Goal: Entertainment & Leisure: Browse casually

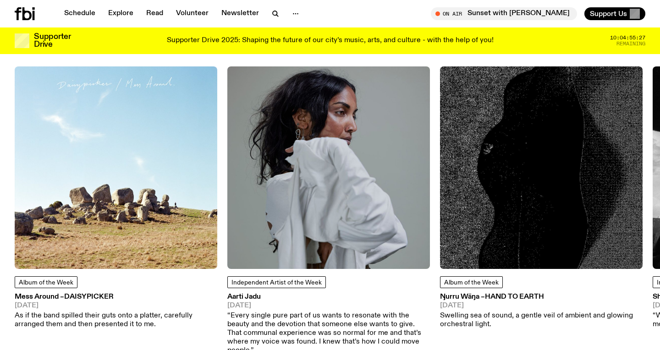
scroll to position [1146, 0]
click at [105, 182] on img at bounding box center [116, 168] width 203 height 203
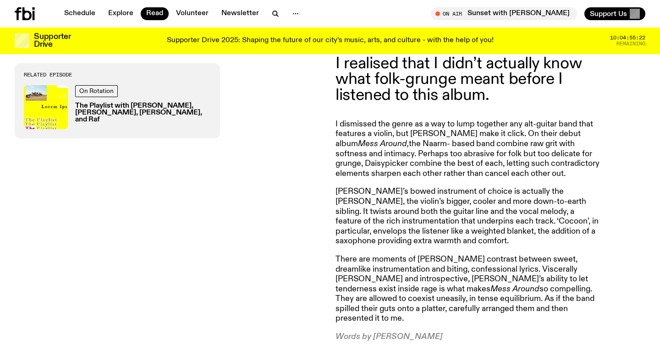
scroll to position [396, 0]
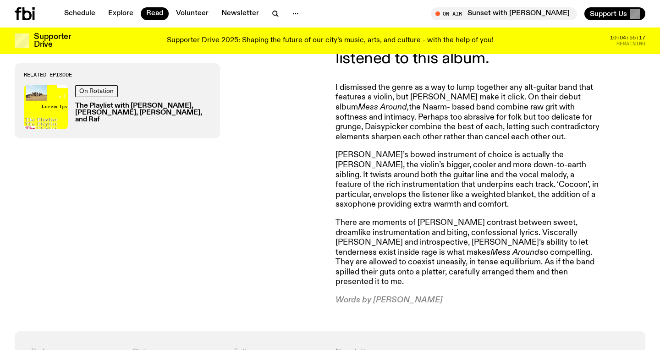
click at [103, 105] on h3 "The Playlist with [PERSON_NAME], [PERSON_NAME], [PERSON_NAME], and Raf" at bounding box center [143, 113] width 136 height 21
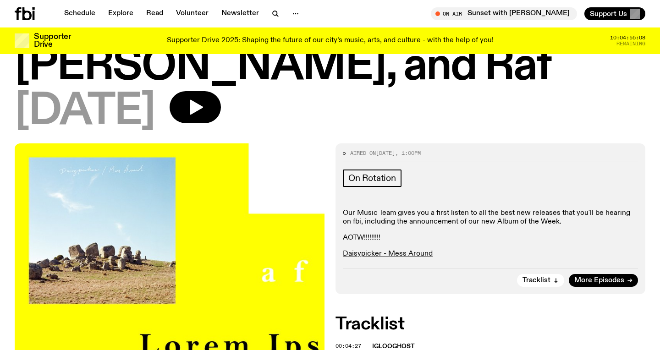
scroll to position [157, 0]
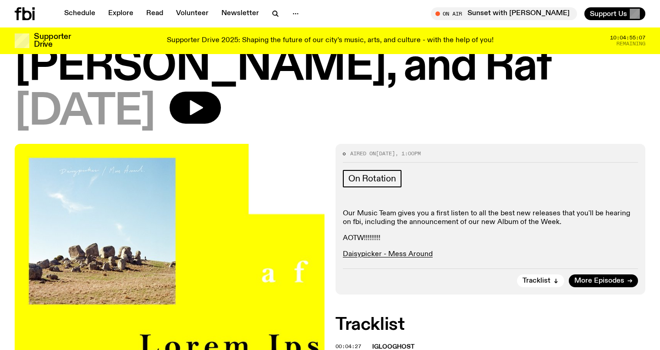
click at [398, 251] on link "Daisypicker - Mess Around" at bounding box center [388, 254] width 90 height 7
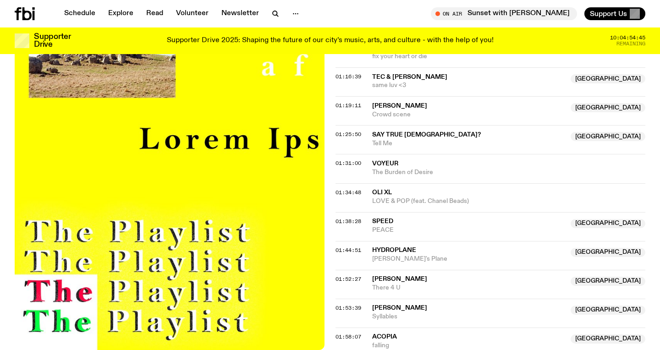
scroll to position [939, 0]
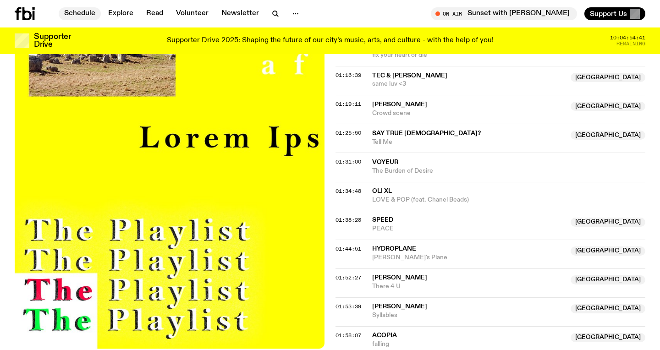
click at [79, 12] on link "Schedule" at bounding box center [80, 13] width 42 height 13
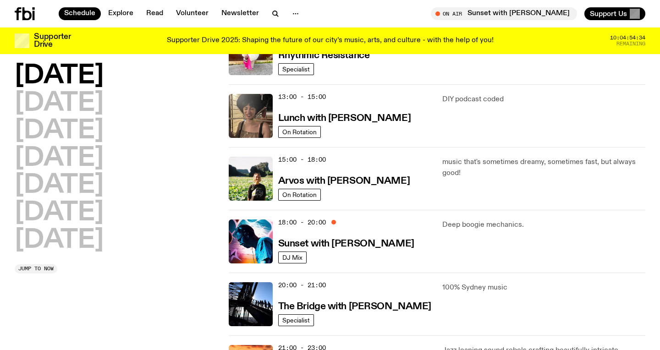
scroll to position [246, 0]
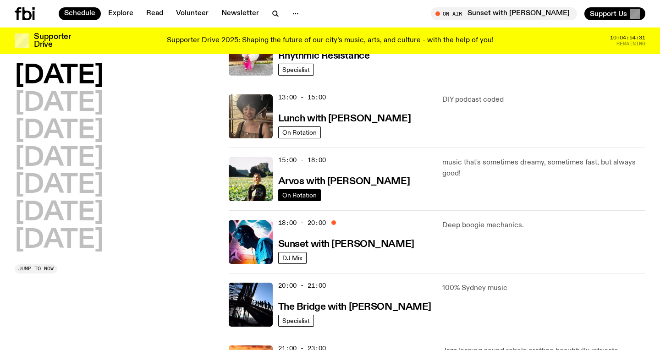
click at [296, 195] on span "On Rotation" at bounding box center [299, 195] width 34 height 7
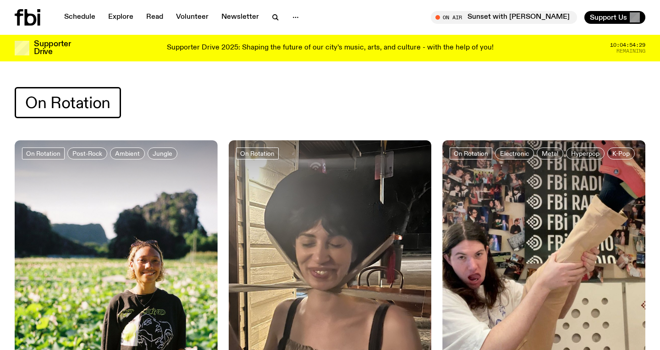
click at [123, 251] on img at bounding box center [116, 275] width 203 height 270
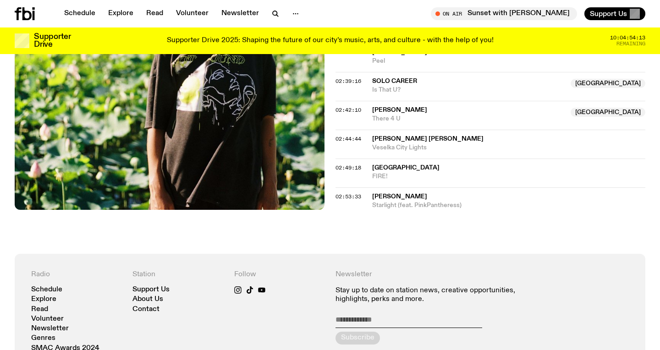
scroll to position [1395, 0]
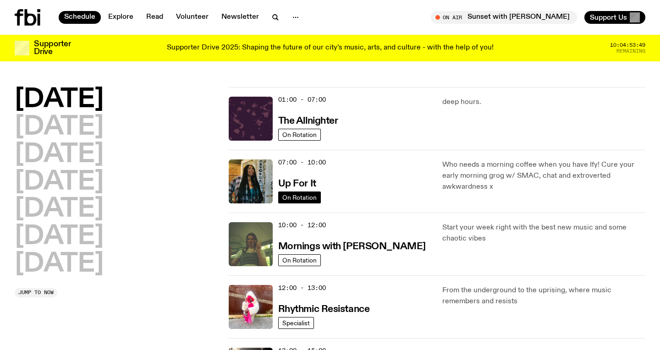
click at [298, 197] on span "On Rotation" at bounding box center [299, 197] width 34 height 7
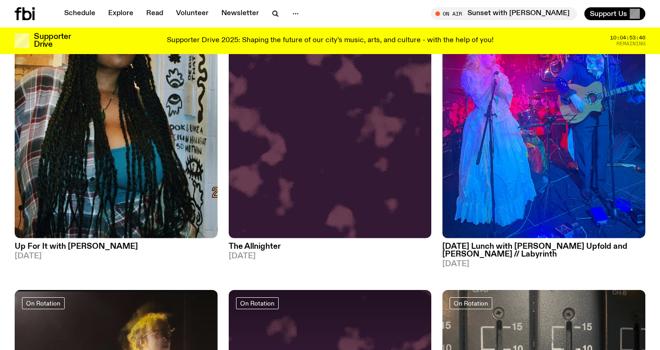
scroll to position [483, 0]
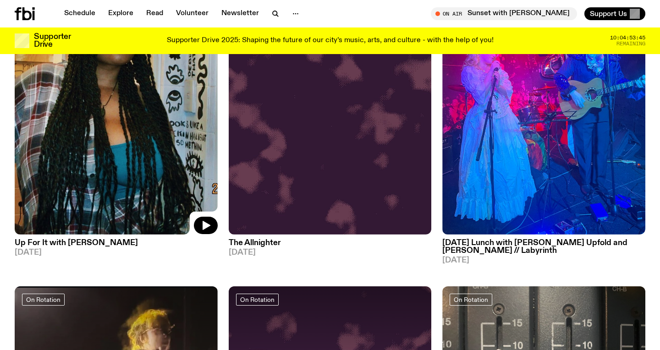
click at [87, 148] on img at bounding box center [116, 99] width 203 height 270
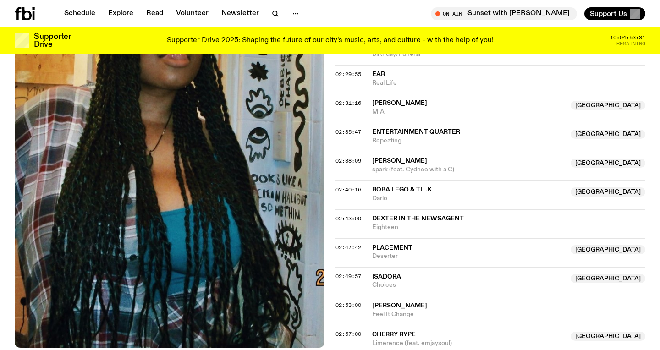
scroll to position [1272, 0]
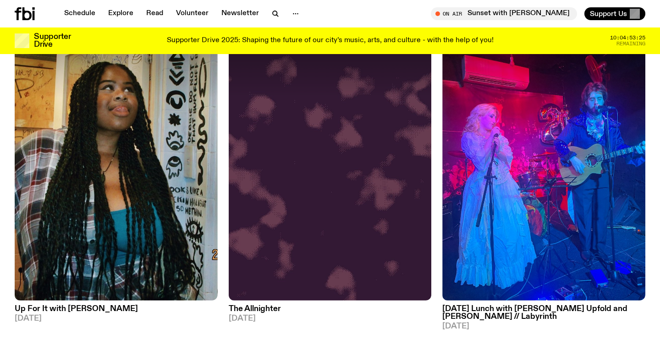
scroll to position [417, 0]
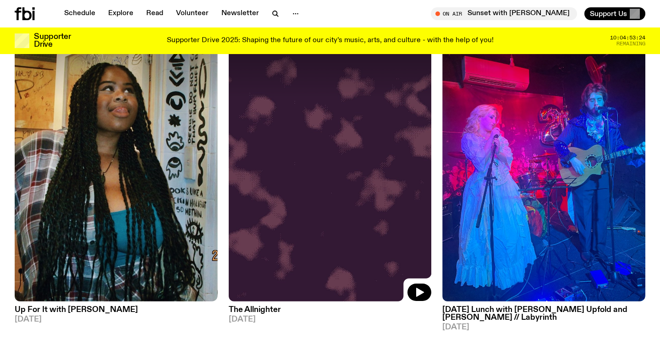
click at [333, 212] on img at bounding box center [330, 166] width 203 height 270
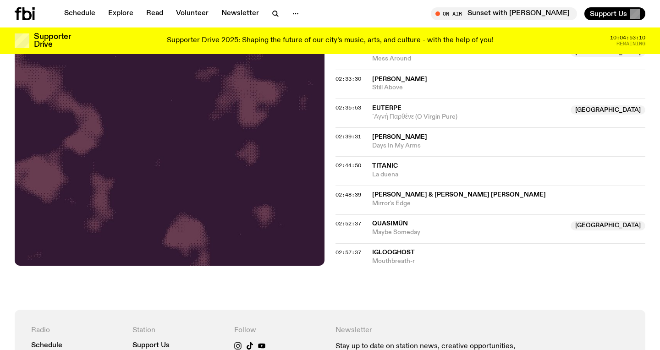
scroll to position [1319, 0]
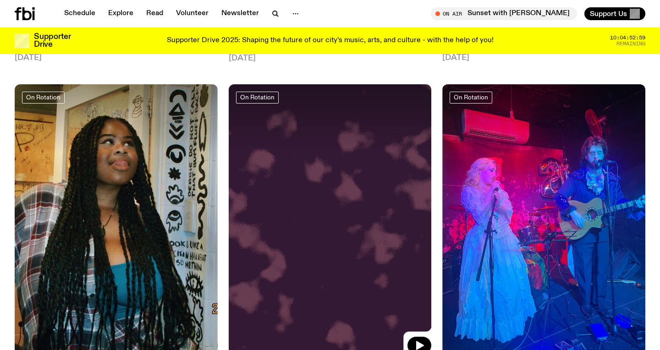
scroll to position [428, 0]
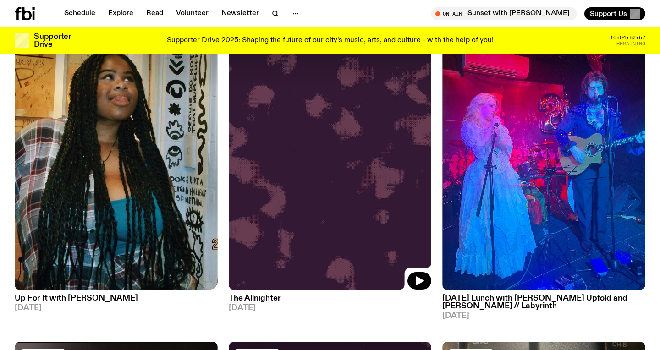
click at [298, 231] on img at bounding box center [330, 155] width 203 height 270
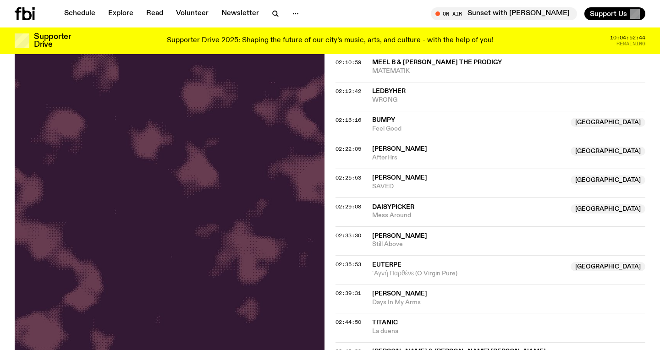
scroll to position [1158, 0]
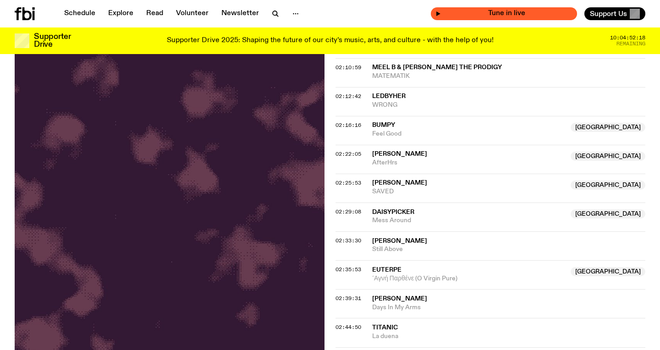
click at [528, 16] on span "Tune in live" at bounding box center [507, 13] width 132 height 7
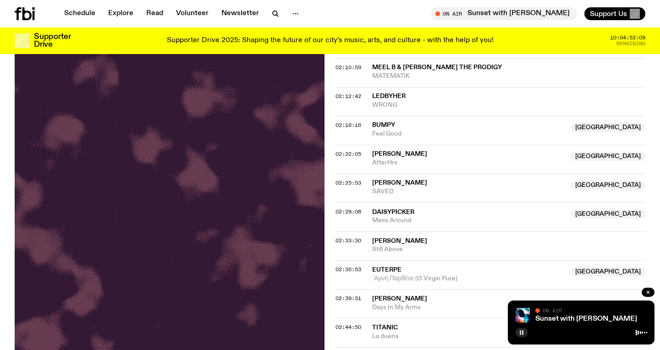
click at [522, 332] on rect "button" at bounding box center [522, 332] width 1 height 5
